Goal: Information Seeking & Learning: Check status

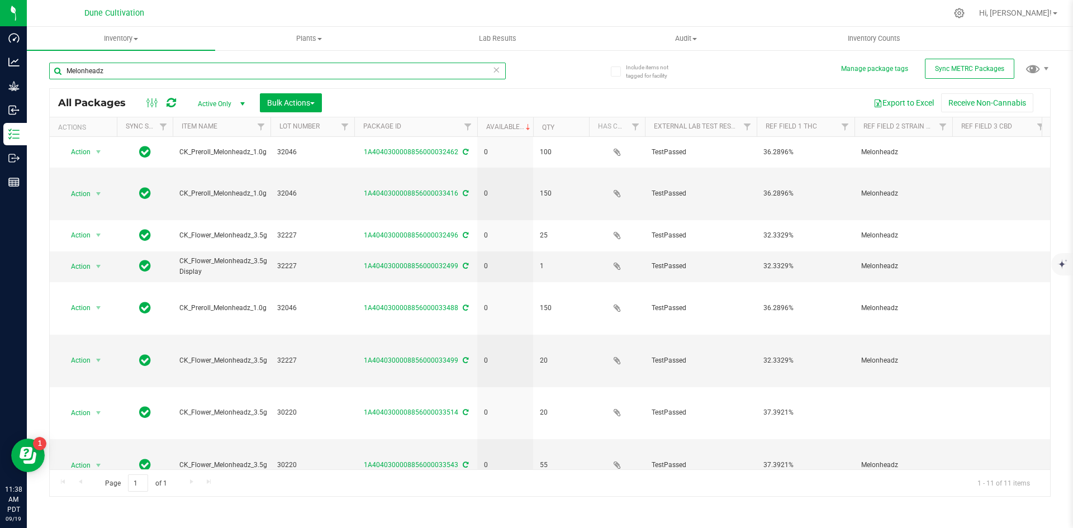
click at [111, 75] on input "Melonheadz" at bounding box center [277, 71] width 456 height 17
drag, startPoint x: 110, startPoint y: 70, endPoint x: 64, endPoint y: 71, distance: 46.4
click at [64, 71] on input "Melonheadz" at bounding box center [277, 71] width 456 height 17
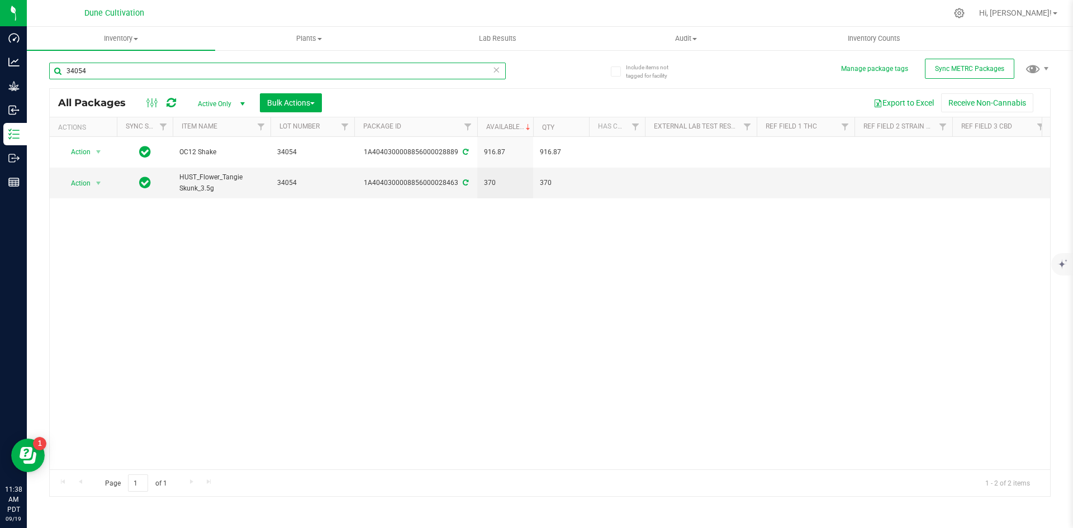
type input "34054"
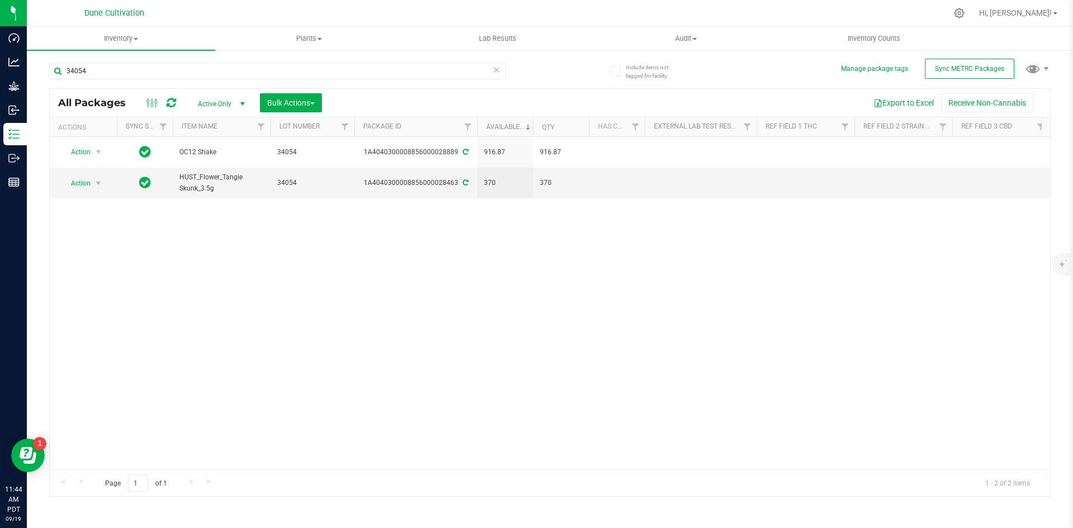
click at [493, 70] on icon at bounding box center [496, 69] width 8 height 13
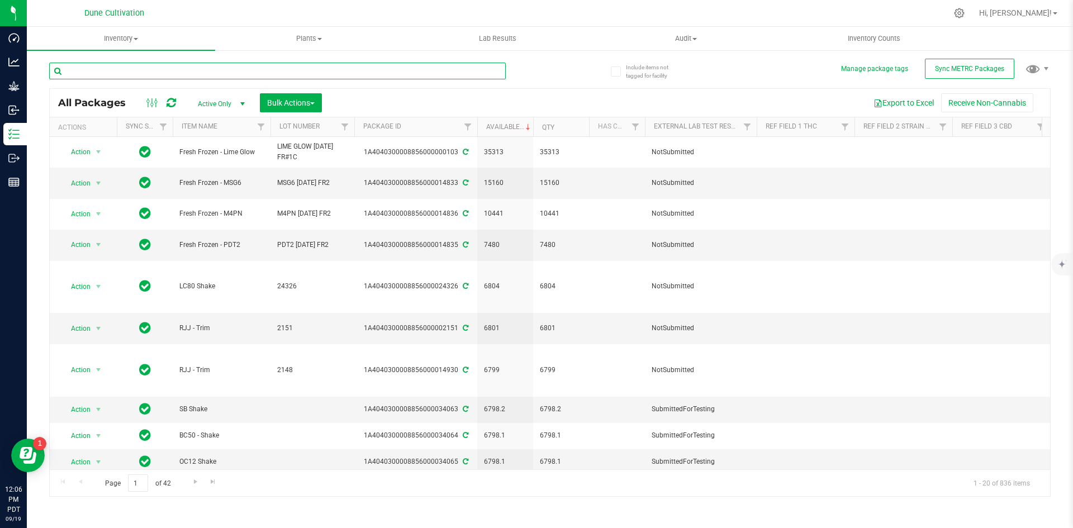
click at [175, 74] on input "text" at bounding box center [277, 71] width 456 height 17
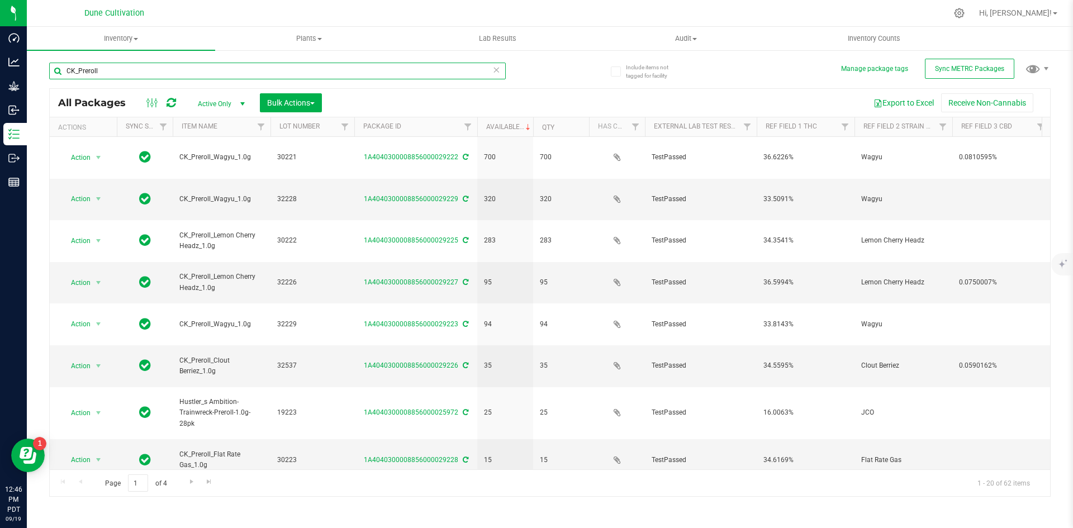
drag, startPoint x: 122, startPoint y: 68, endPoint x: 47, endPoint y: 68, distance: 74.9
click at [47, 68] on div "Include items not tagged for facility Manage package tags Sync METRC Packages C…" at bounding box center [550, 219] width 1046 height 341
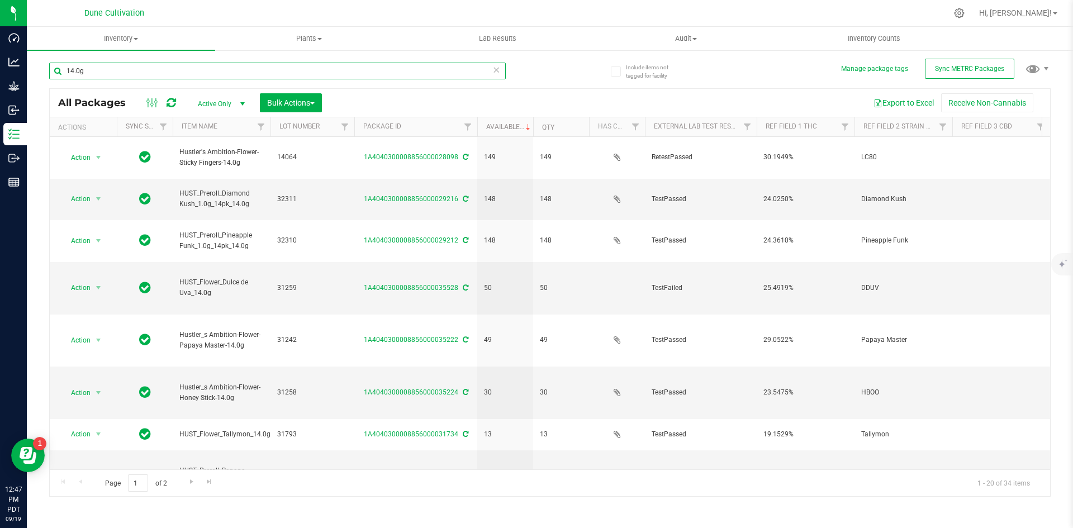
type input "14.0g"
drag, startPoint x: 123, startPoint y: 72, endPoint x: 69, endPoint y: 75, distance: 54.3
click at [69, 75] on input "14.0g" at bounding box center [277, 71] width 456 height 17
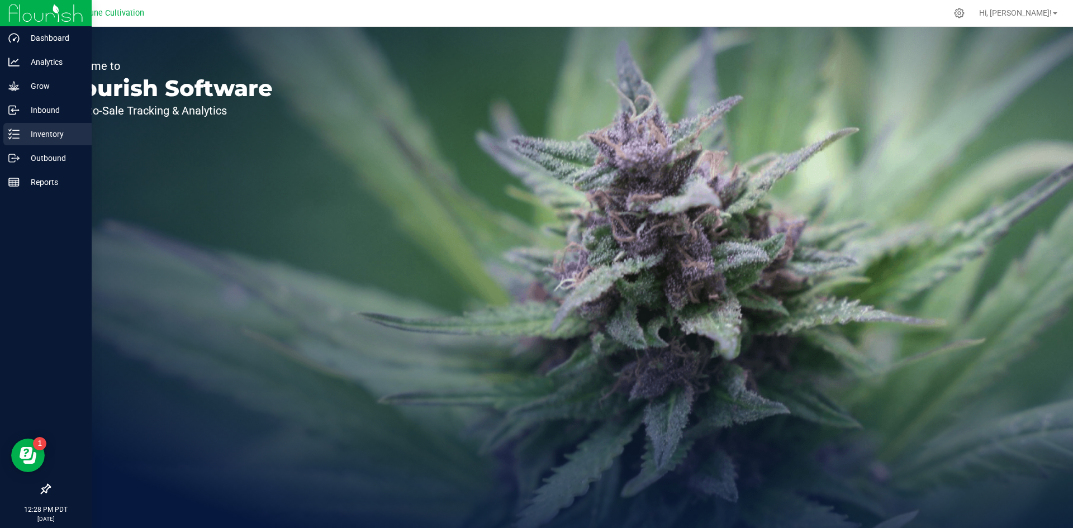
click at [12, 137] on icon at bounding box center [13, 134] width 11 height 11
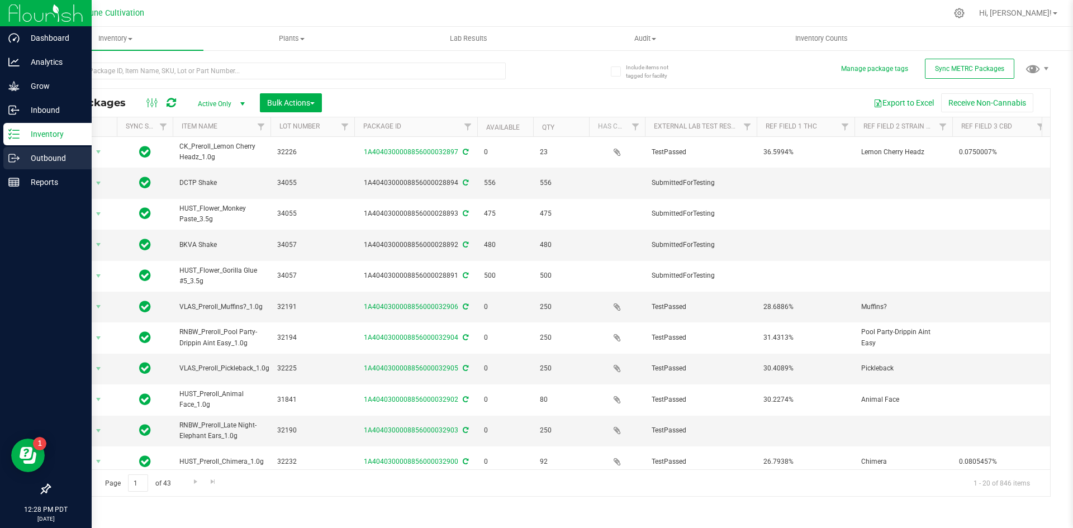
click at [16, 158] on icon at bounding box center [13, 158] width 11 height 11
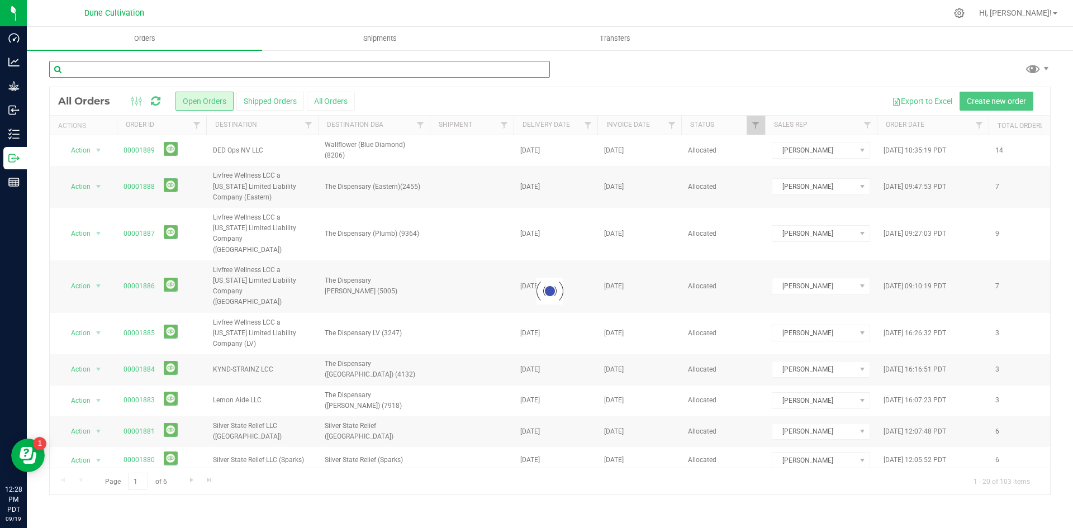
click at [175, 72] on input "text" at bounding box center [299, 69] width 501 height 17
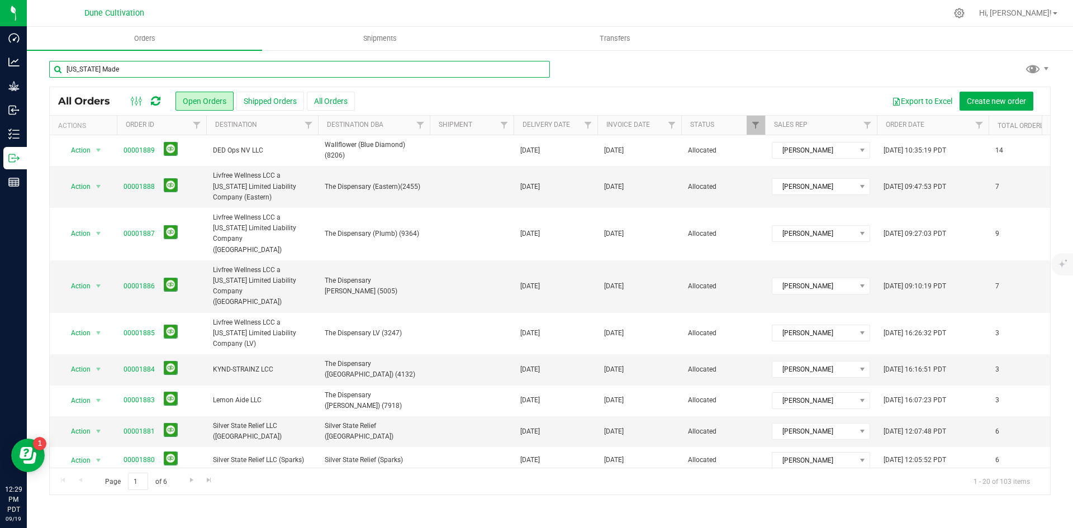
type input "[US_STATE] Made"
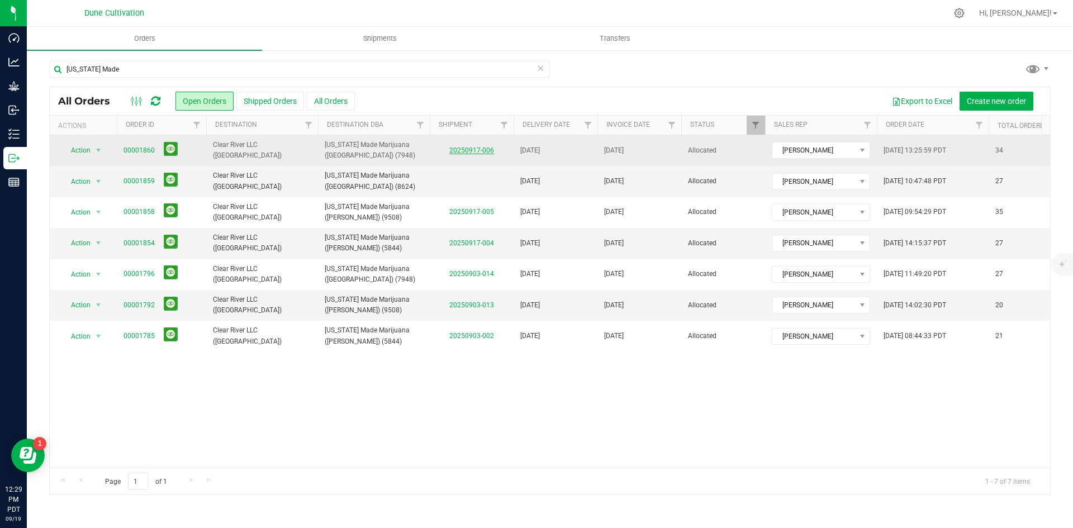
click at [461, 147] on link "20250917-006" at bounding box center [471, 150] width 45 height 8
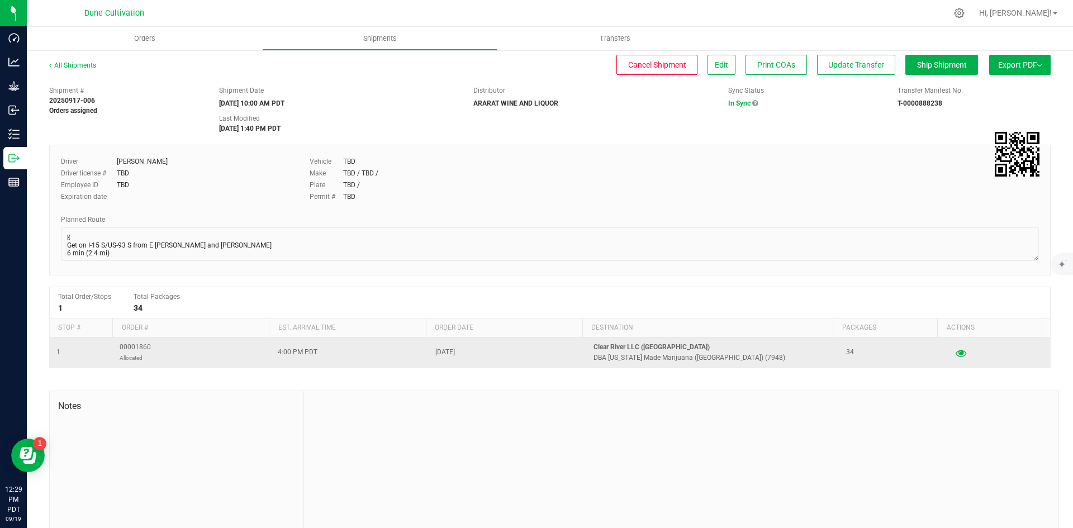
click at [950, 356] on button "button" at bounding box center [960, 353] width 20 height 18
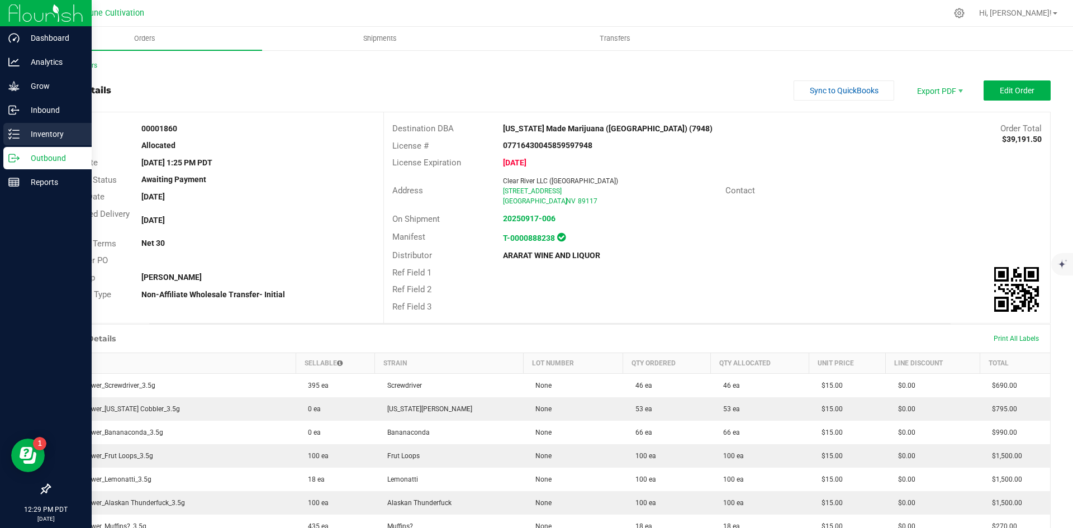
click at [22, 134] on p "Inventory" at bounding box center [53, 133] width 67 height 13
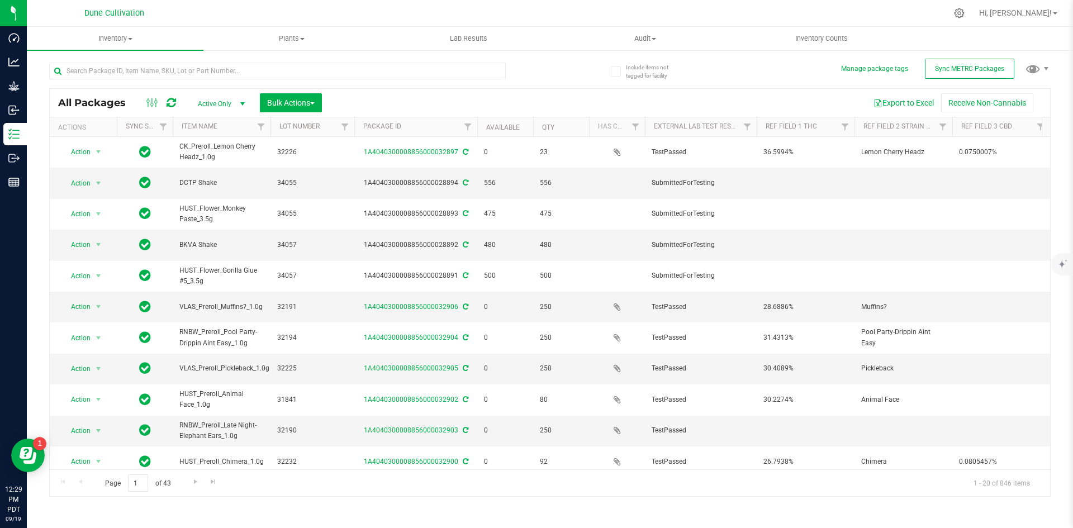
click at [160, 61] on div at bounding box center [299, 71] width 501 height 36
click at [156, 65] on input "text" at bounding box center [277, 71] width 456 height 17
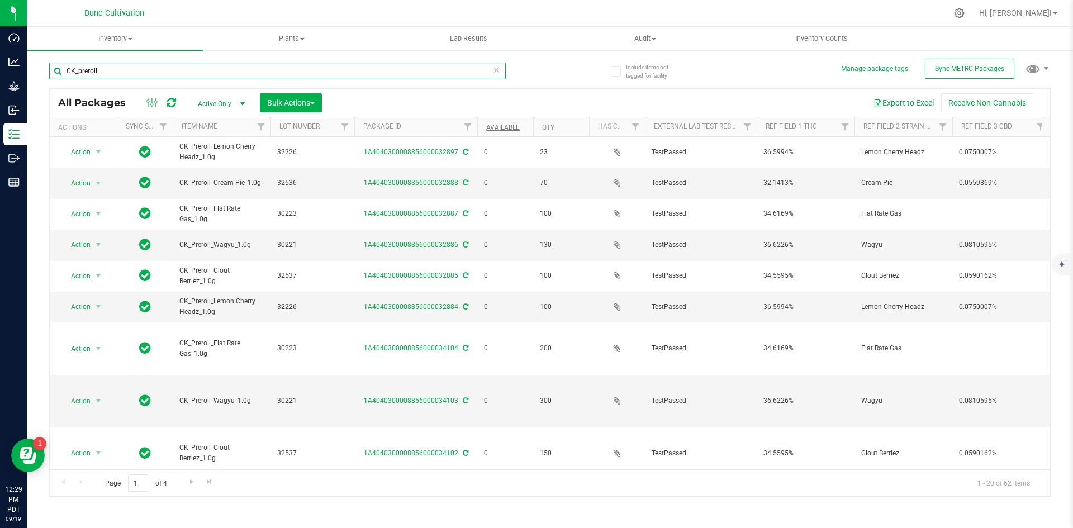
type input "CK_preroll"
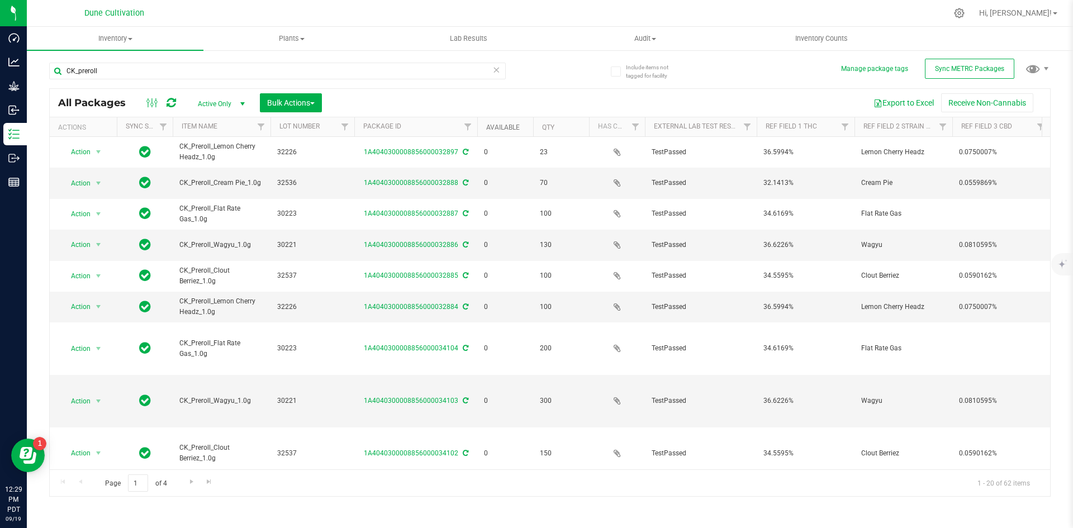
click at [498, 128] on link "Available" at bounding box center [503, 127] width 34 height 8
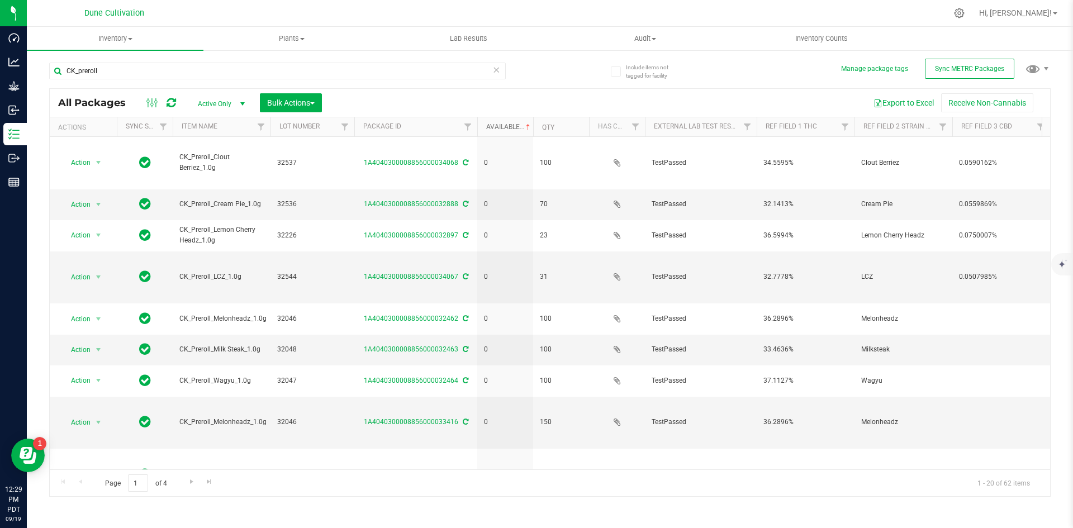
click at [503, 126] on link "Available" at bounding box center [509, 127] width 46 height 8
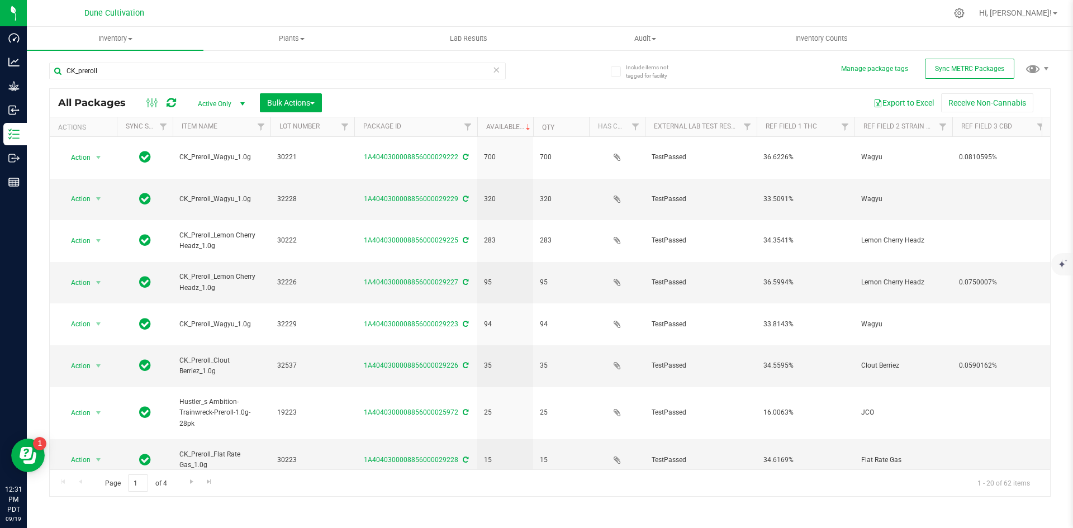
click at [496, 74] on icon at bounding box center [496, 69] width 8 height 13
